Goal: Information Seeking & Learning: Understand process/instructions

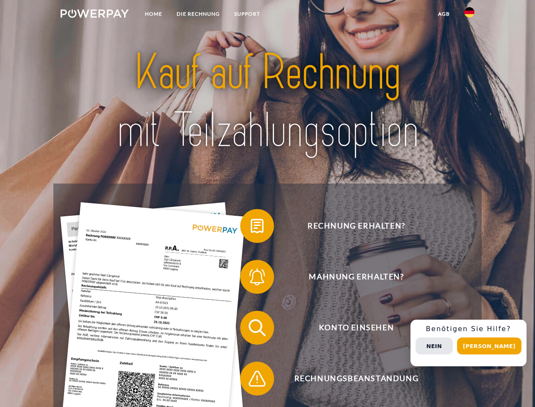
click at [94, 15] on img at bounding box center [95, 13] width 68 height 8
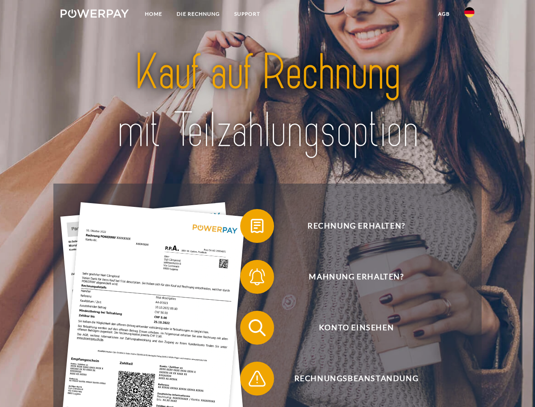
click at [469, 15] on img at bounding box center [469, 12] width 10 height 10
click at [443, 14] on link "agb" at bounding box center [444, 13] width 26 height 15
click at [251, 227] on span at bounding box center [244, 226] width 42 height 42
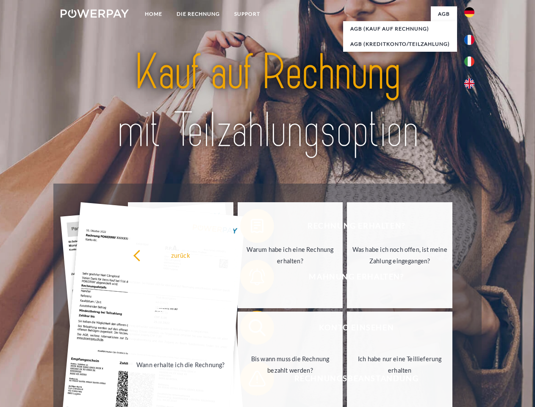
click at [251, 278] on div "zurück Warum habe ich eine Rechnung erhalten? Was habe ich noch offen, ist mein…" at bounding box center [290, 309] width 342 height 219
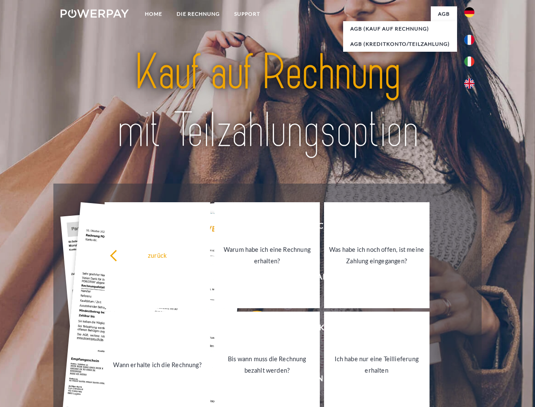
click at [251, 329] on link "Bis wann muss die Rechnung bezahlt werden?" at bounding box center [266, 364] width 105 height 106
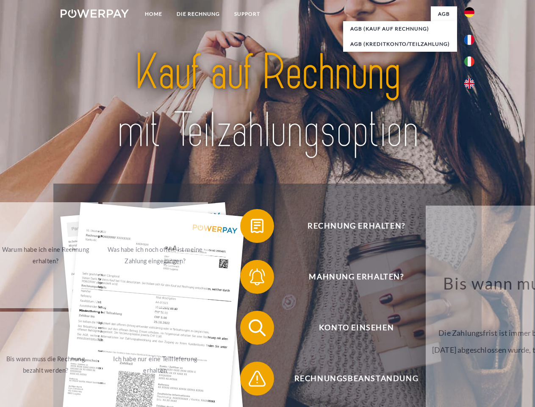
click at [251, 380] on span at bounding box center [244, 378] width 42 height 42
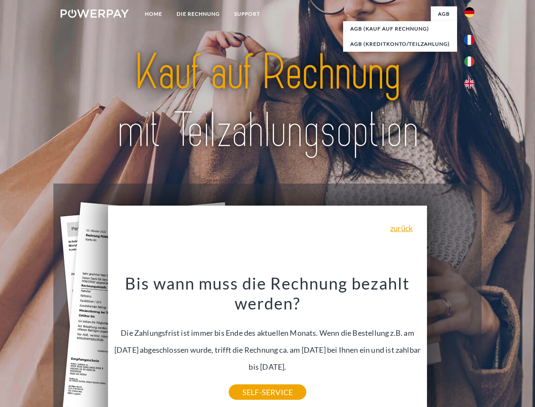
click at [471, 343] on div "Rechnung erhalten? Mahnung erhalten? Konto einsehen" at bounding box center [267, 352] width 428 height 339
click at [451, 344] on span "Konto einsehen" at bounding box center [356, 327] width 208 height 34
click at [492, 346] on header "Home DIE RECHNUNG SUPPORT" at bounding box center [267, 292] width 535 height 585
